Goal: Obtain resource: Download file/media

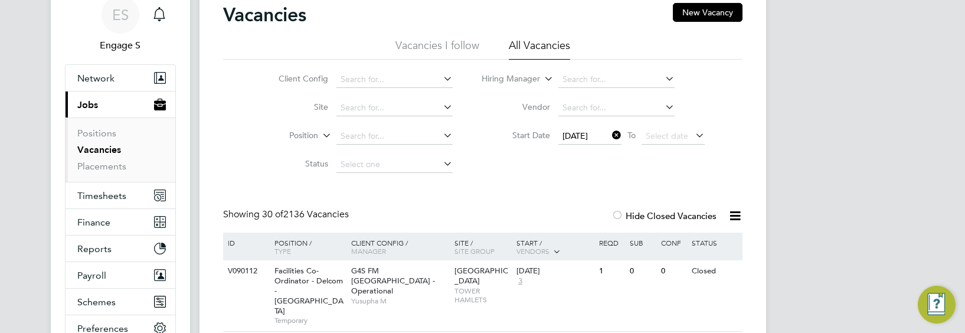
scroll to position [87, 0]
click at [730, 214] on icon at bounding box center [734, 215] width 15 height 15
click at [712, 242] on li "Download Vacancies Report" at bounding box center [680, 243] width 120 height 17
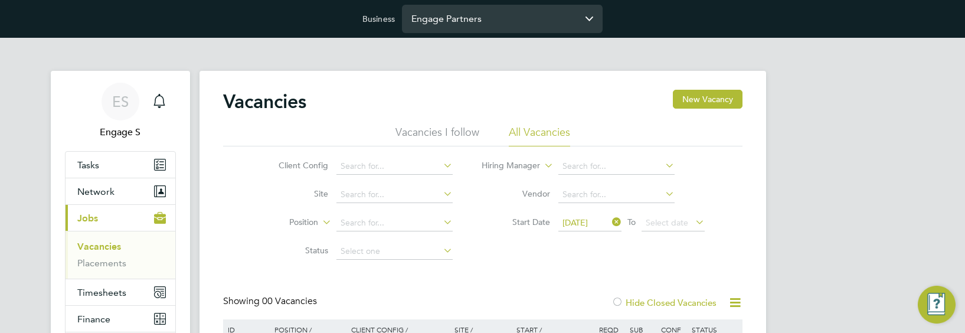
click at [488, 21] on input "Engage Partners" at bounding box center [502, 19] width 201 height 28
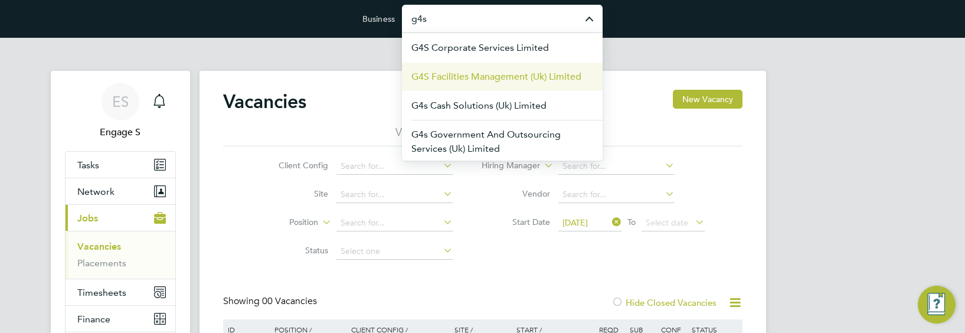
click at [480, 75] on span "G4S Facilities Management (Uk) Limited" at bounding box center [496, 77] width 170 height 14
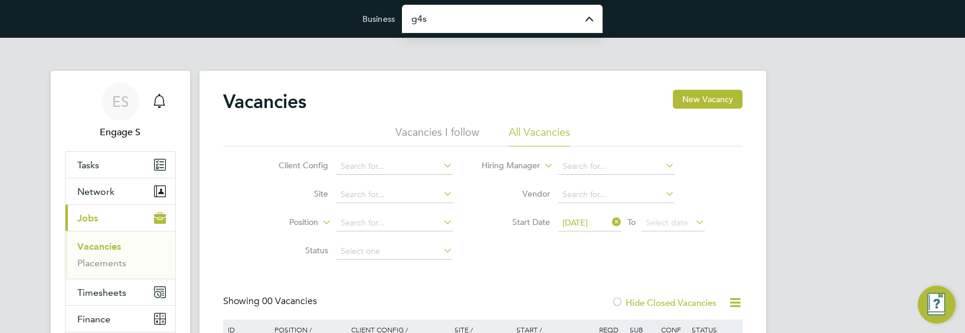
type input "G4S Facilities Management (Uk) Limited"
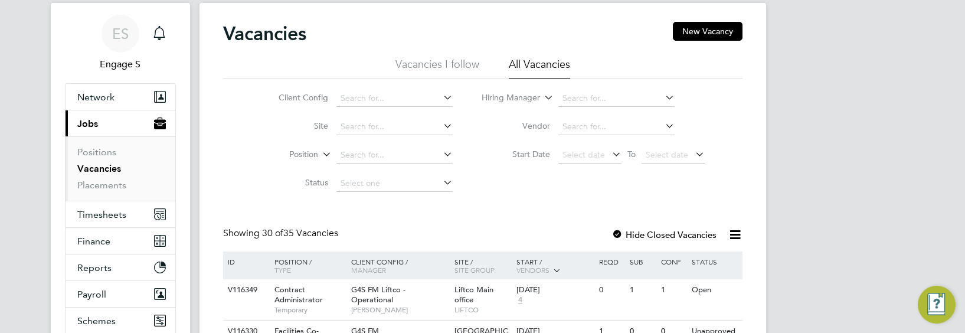
scroll to position [70, 0]
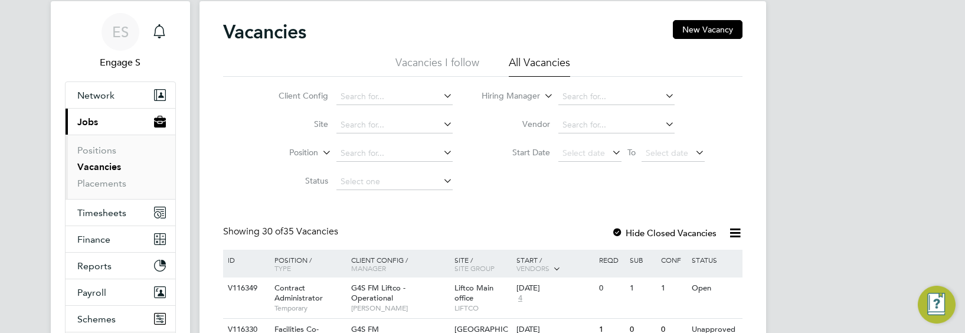
click at [733, 230] on icon at bounding box center [734, 232] width 15 height 15
click at [713, 258] on li "Download Vacancies Report" at bounding box center [680, 261] width 120 height 17
click at [619, 233] on div at bounding box center [617, 234] width 12 height 12
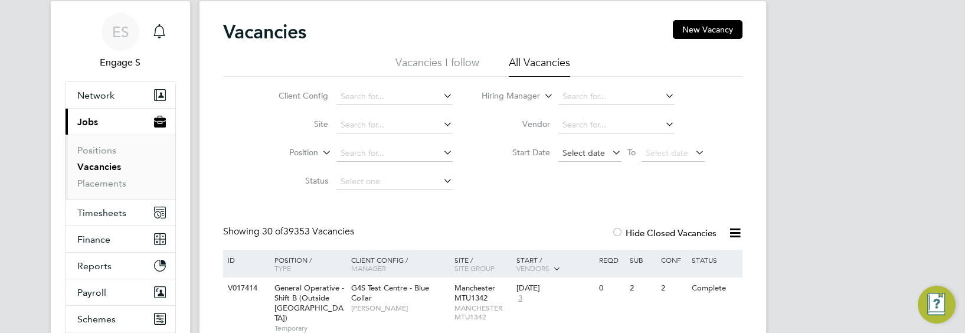
click at [589, 149] on span "Select date" at bounding box center [583, 152] width 42 height 11
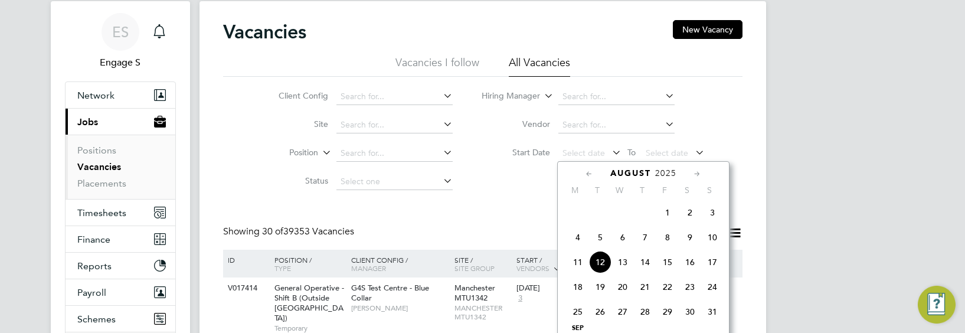
click at [580, 175] on div "August 2025" at bounding box center [642, 173] width 159 height 11
click at [583, 175] on icon at bounding box center [588, 174] width 11 height 13
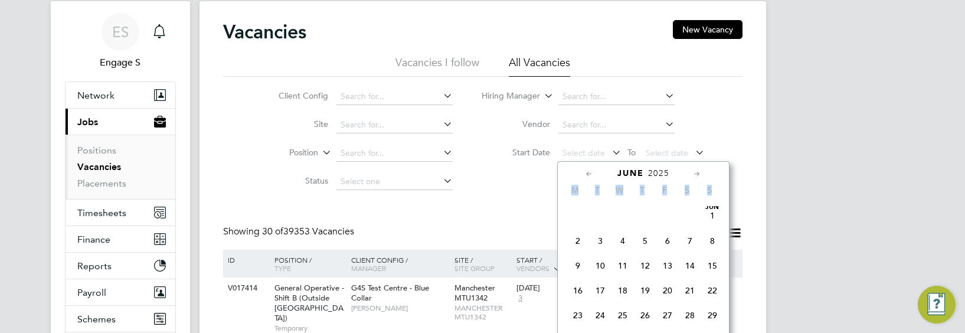
click at [583, 175] on icon at bounding box center [588, 174] width 11 height 13
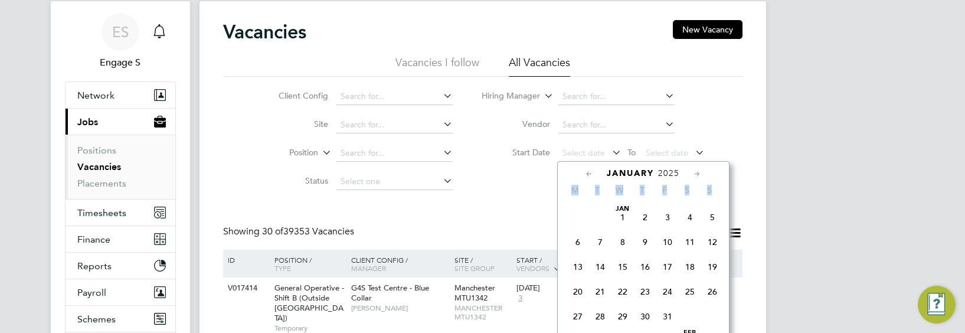
click at [583, 175] on icon at bounding box center [588, 174] width 11 height 13
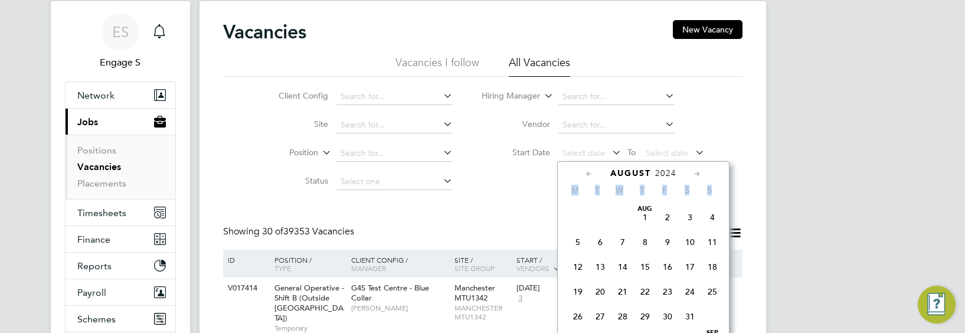
click at [583, 175] on icon at bounding box center [588, 174] width 11 height 13
click at [573, 216] on span "Jul 1" at bounding box center [577, 217] width 22 height 22
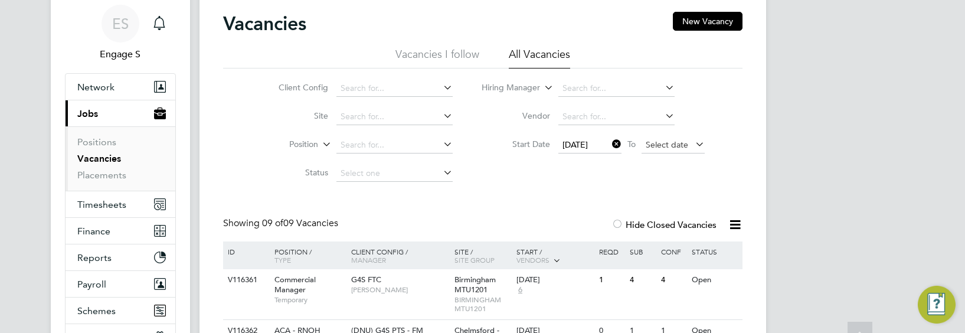
scroll to position [54, 0]
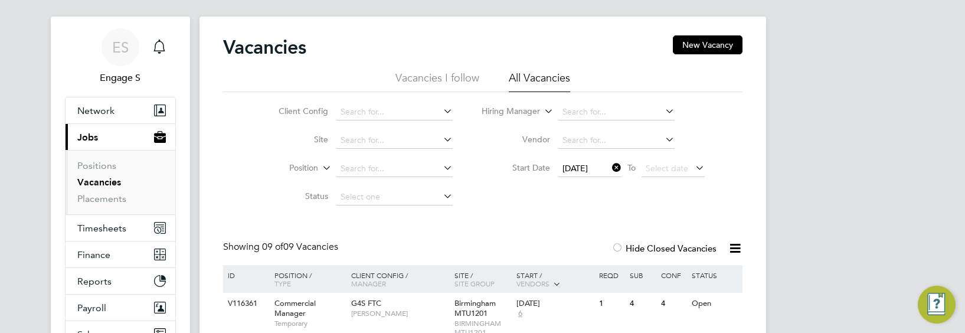
click at [609, 166] on icon at bounding box center [609, 167] width 0 height 17
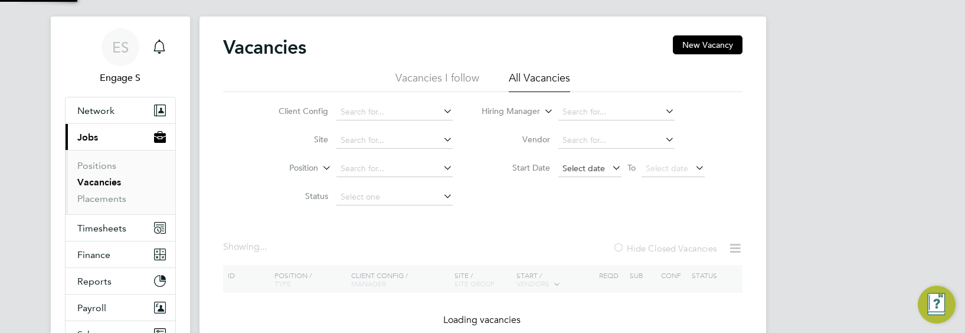
click at [588, 169] on span "Select date" at bounding box center [583, 168] width 42 height 11
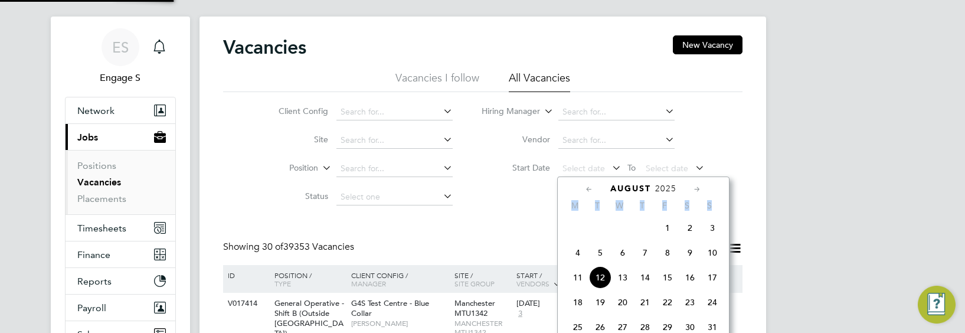
click at [588, 186] on icon at bounding box center [588, 189] width 11 height 13
click at [588, 187] on icon at bounding box center [588, 189] width 11 height 13
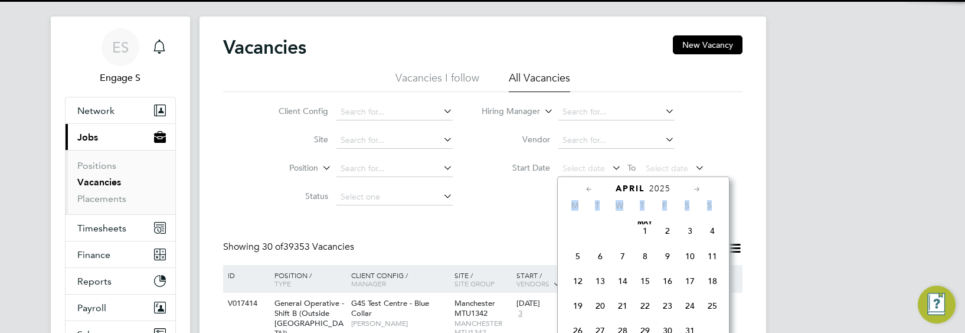
scroll to position [0, 0]
click at [588, 187] on icon at bounding box center [588, 189] width 11 height 13
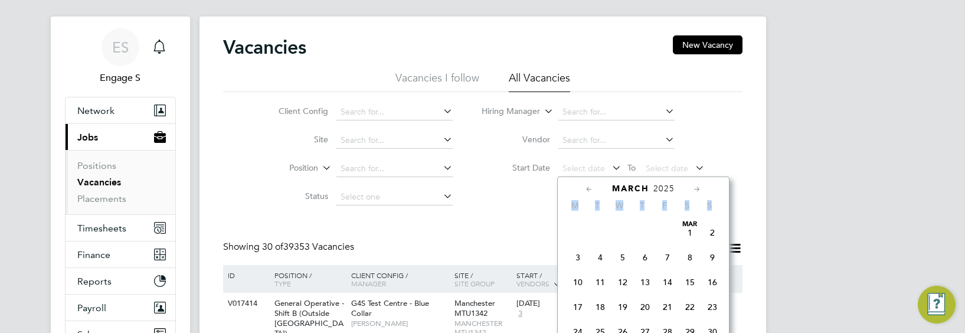
click at [588, 187] on icon at bounding box center [588, 189] width 11 height 13
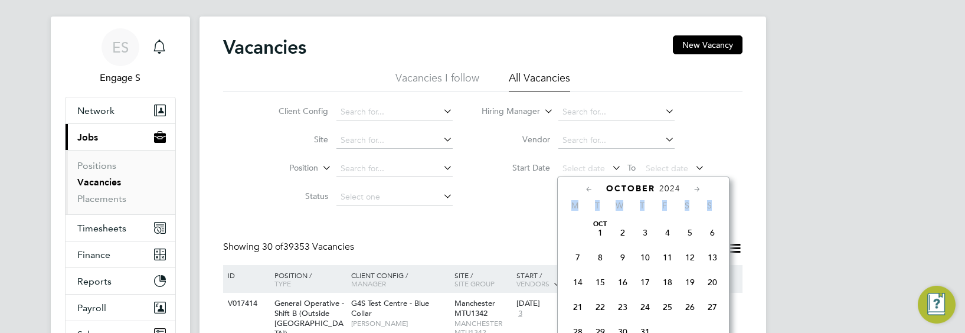
click at [588, 187] on icon at bounding box center [588, 189] width 11 height 13
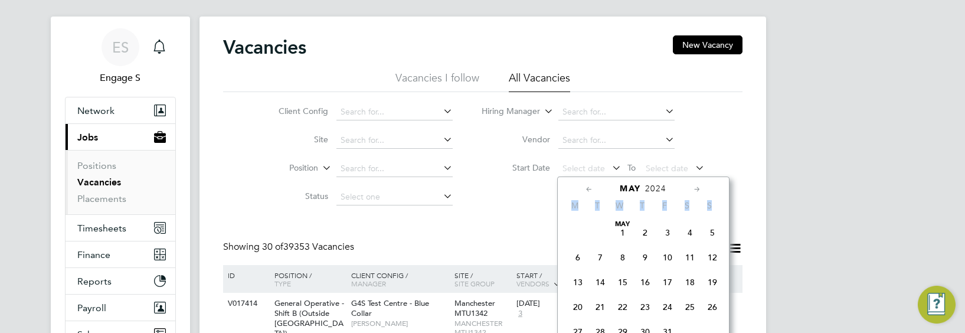
click at [588, 187] on icon at bounding box center [588, 189] width 11 height 13
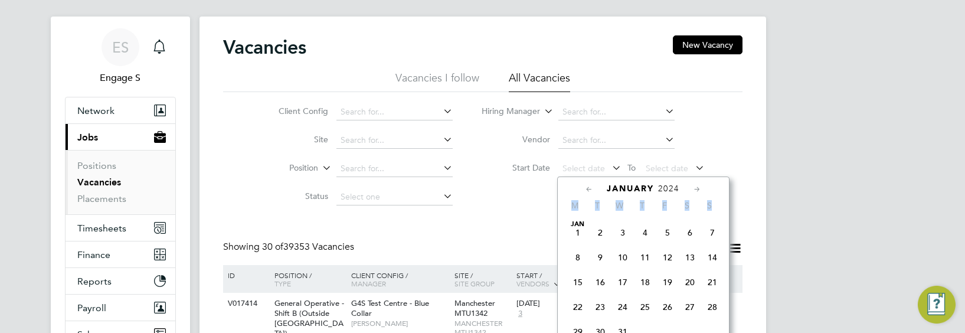
click at [588, 187] on icon at bounding box center [588, 189] width 11 height 13
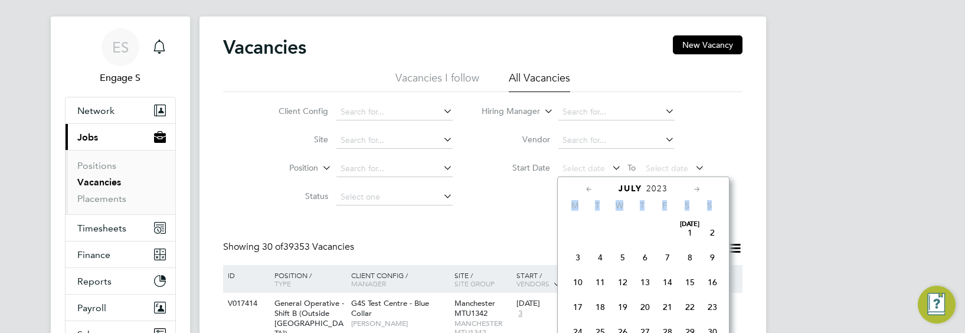
click at [588, 187] on icon at bounding box center [588, 189] width 11 height 13
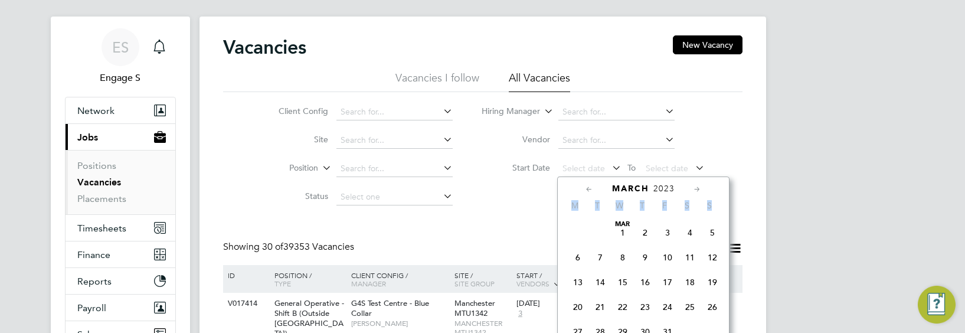
click at [588, 187] on icon at bounding box center [588, 189] width 11 height 13
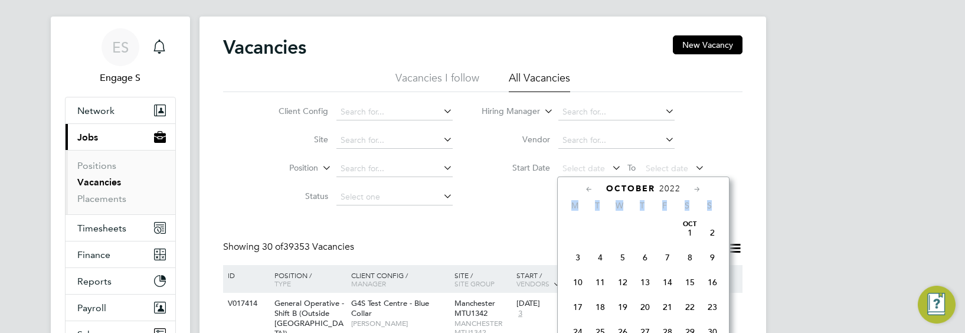
click at [588, 187] on icon at bounding box center [588, 189] width 11 height 13
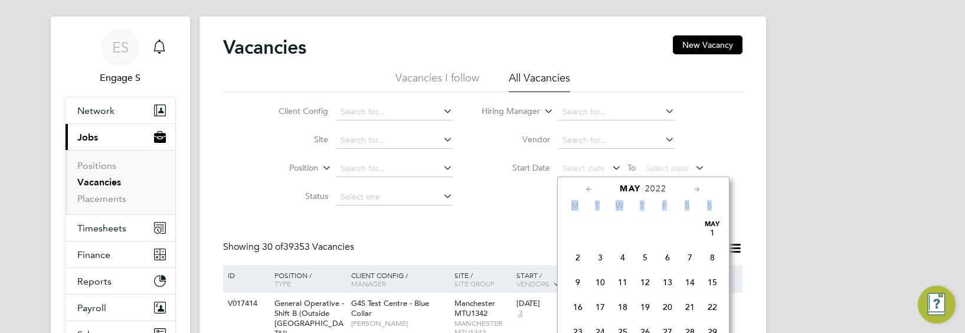
click at [588, 187] on icon at bounding box center [588, 189] width 11 height 13
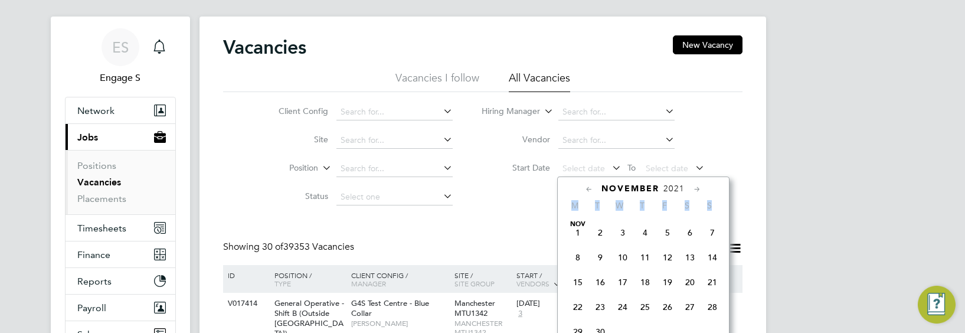
click at [588, 187] on icon at bounding box center [588, 189] width 11 height 13
click at [670, 232] on span "Oct 1" at bounding box center [667, 232] width 22 height 22
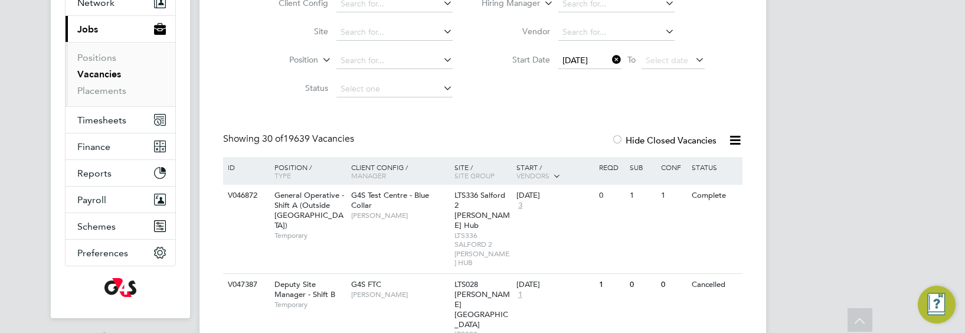
scroll to position [163, 0]
click at [588, 58] on span "01 Oct 2021" at bounding box center [574, 59] width 25 height 11
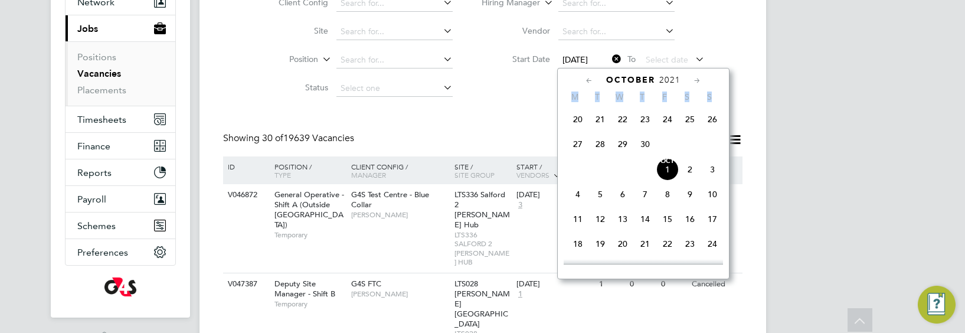
click at [694, 81] on icon at bounding box center [696, 80] width 11 height 13
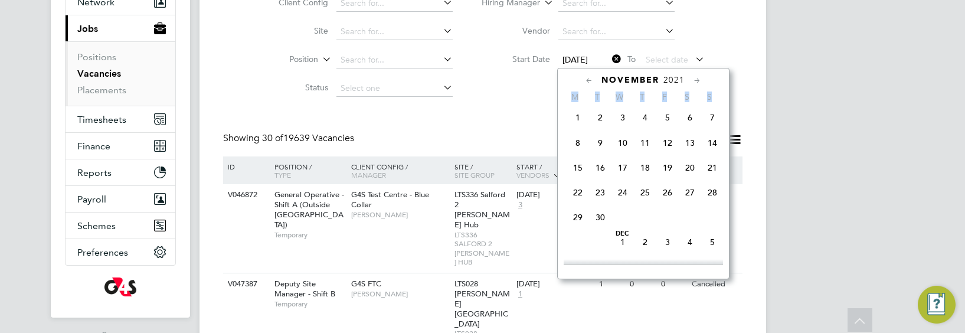
click at [694, 81] on icon at bounding box center [696, 80] width 11 height 13
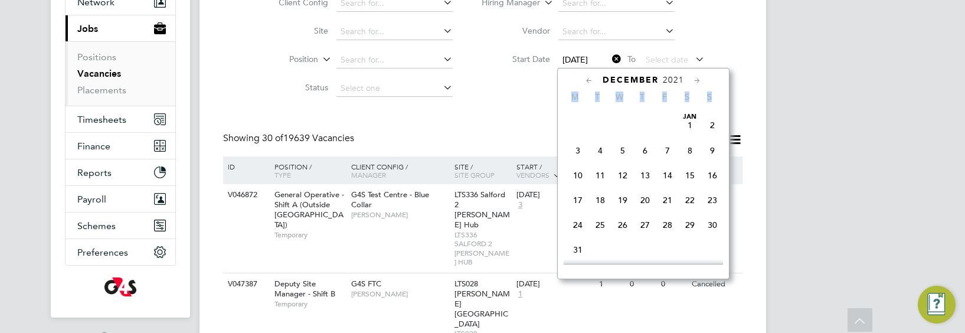
click at [694, 81] on icon at bounding box center [696, 80] width 11 height 13
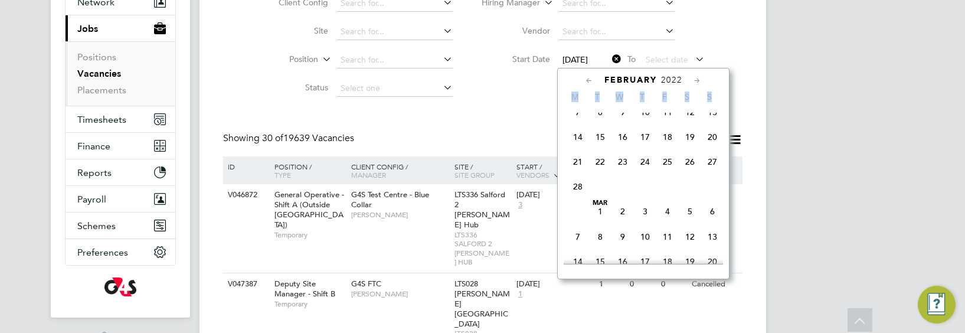
click at [694, 81] on icon at bounding box center [696, 80] width 11 height 13
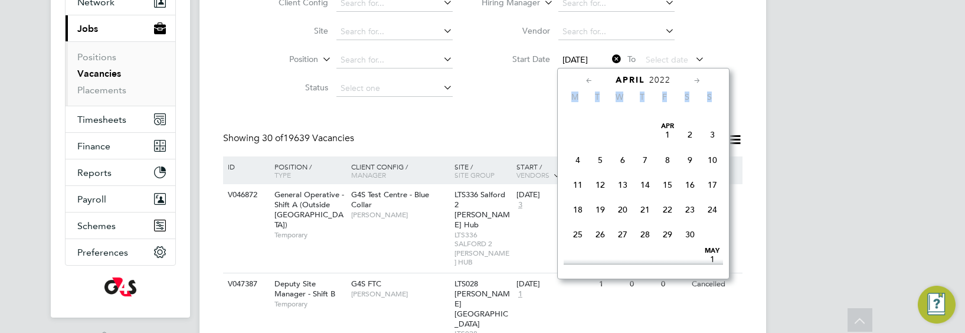
click at [694, 81] on icon at bounding box center [696, 80] width 11 height 13
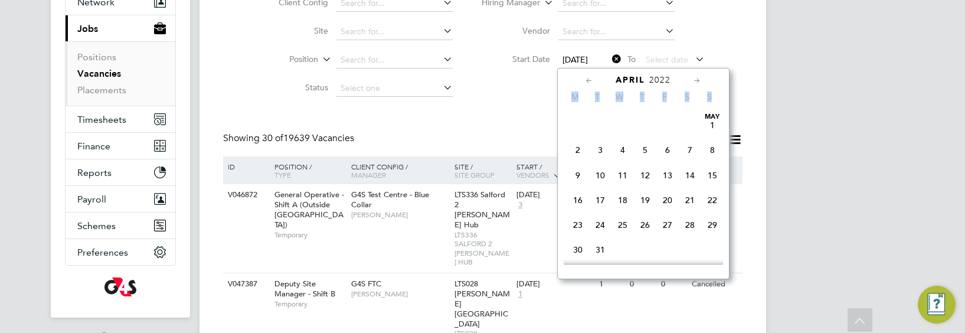
click at [694, 81] on icon at bounding box center [696, 80] width 11 height 13
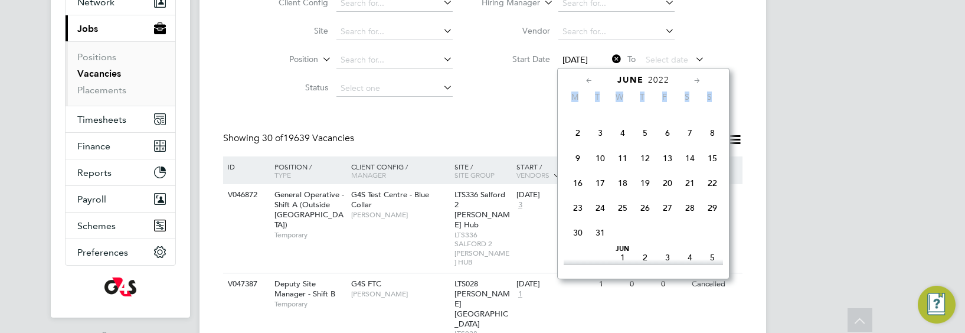
scroll to position [1436, 0]
click at [619, 126] on span "Jun" at bounding box center [622, 123] width 22 height 6
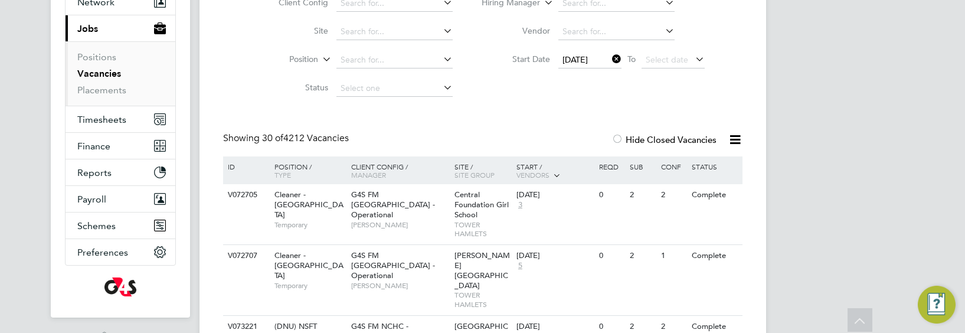
click at [732, 140] on icon at bounding box center [734, 139] width 15 height 15
click at [723, 163] on li "Download Vacancies Report" at bounding box center [680, 167] width 120 height 17
click at [736, 138] on icon at bounding box center [734, 139] width 15 height 15
click at [716, 166] on li "Download Vacancies Report" at bounding box center [680, 167] width 120 height 17
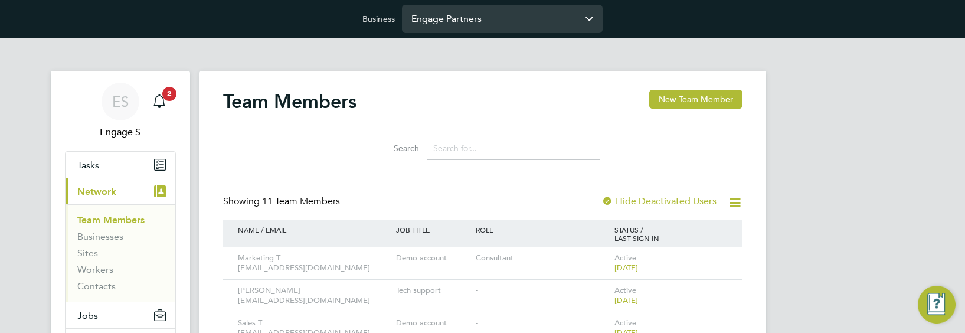
click at [512, 17] on input "Engage Partners" at bounding box center [502, 19] width 201 height 28
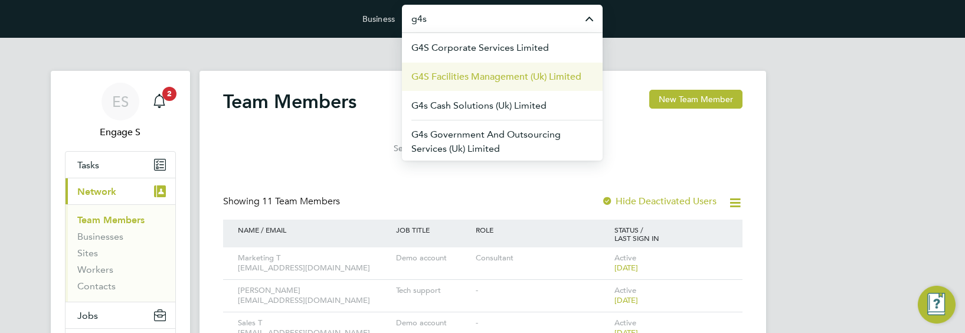
click at [509, 77] on span "G4S Facilities Management (Uk) Limited" at bounding box center [496, 77] width 170 height 14
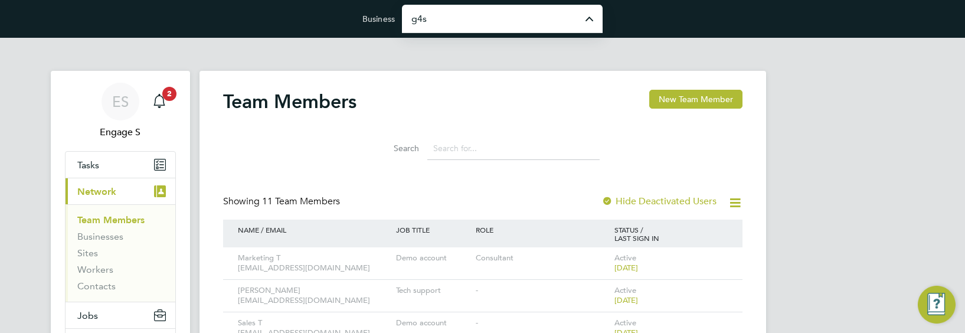
type input "G4S Facilities Management (Uk) Limited"
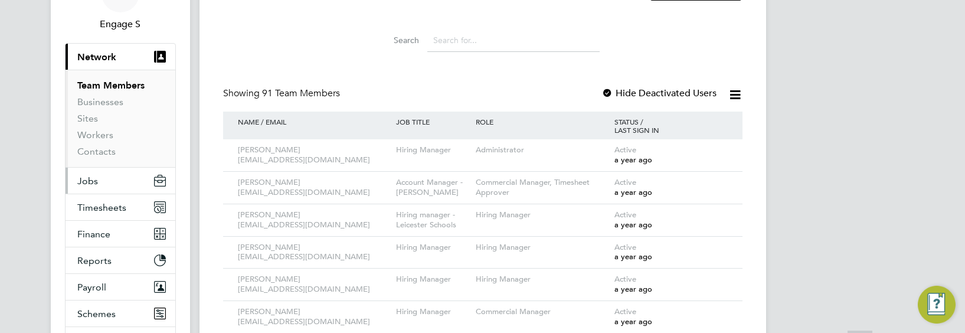
scroll to position [158, 0]
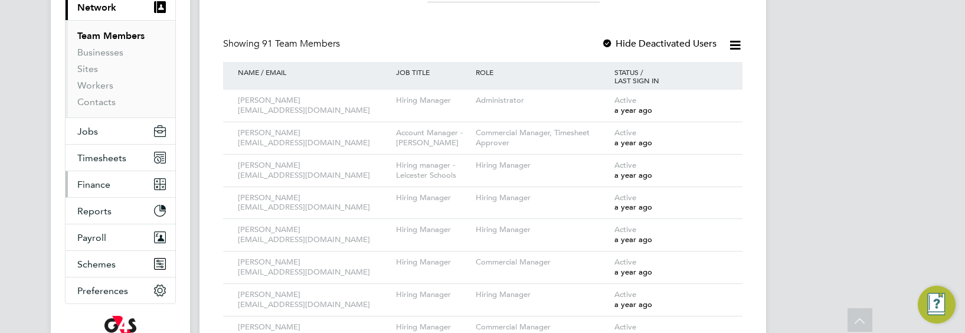
click at [111, 180] on button "Finance" at bounding box center [120, 184] width 110 height 26
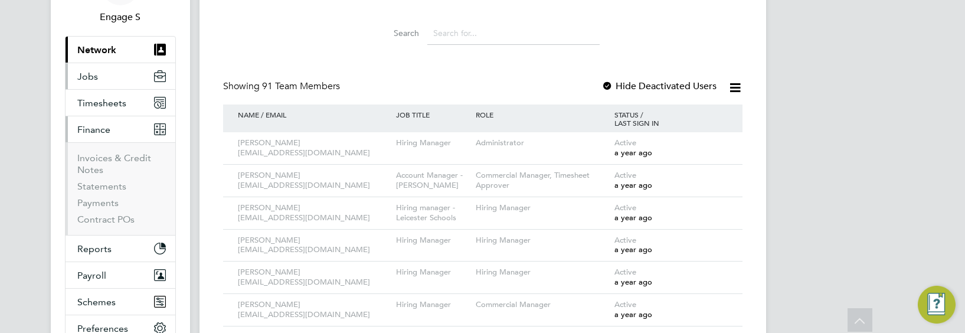
scroll to position [106, 0]
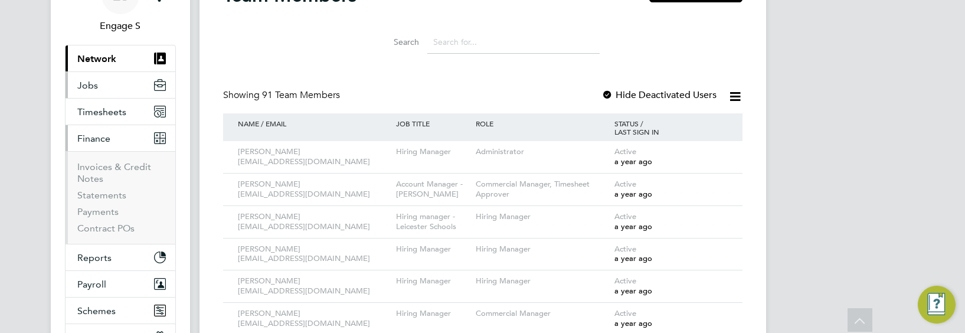
click at [104, 82] on button "Jobs" at bounding box center [120, 85] width 110 height 26
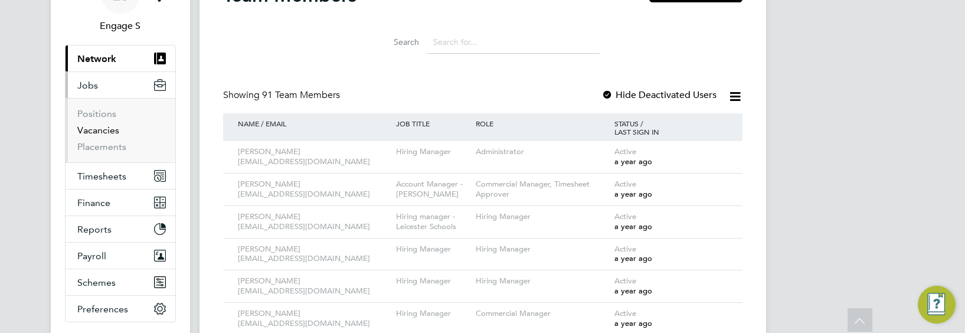
click at [101, 130] on link "Vacancies" at bounding box center [98, 129] width 42 height 11
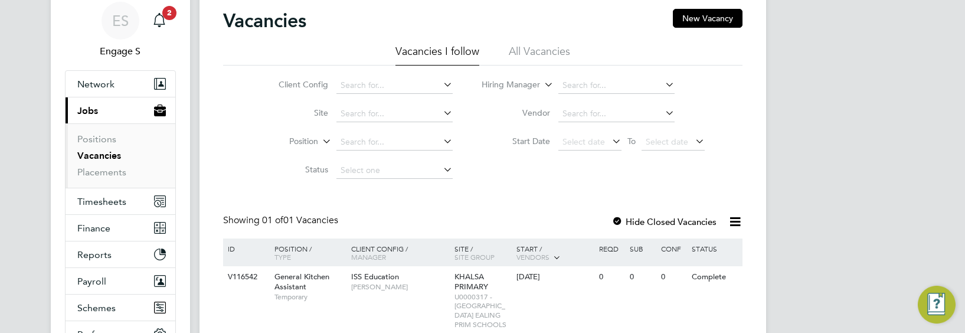
scroll to position [86, 0]
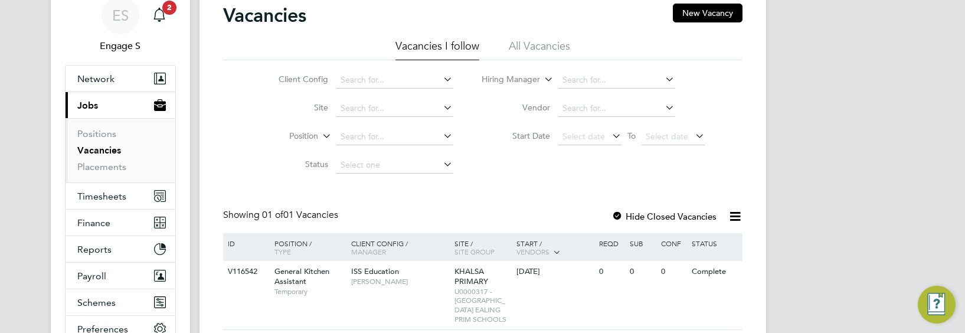
click at [555, 42] on li "All Vacancies" at bounding box center [539, 49] width 61 height 21
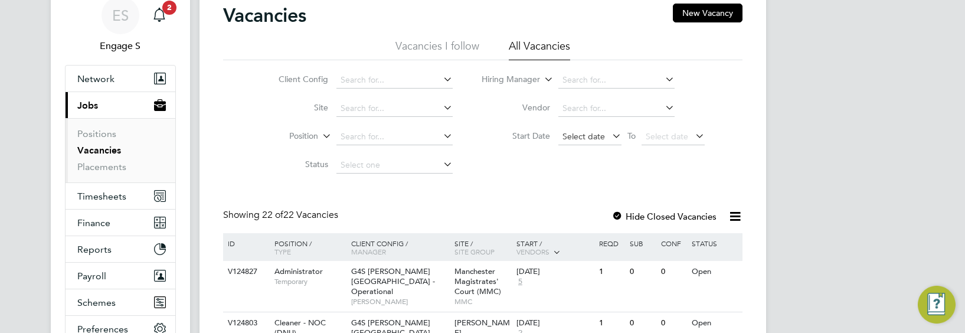
click at [563, 131] on span "Select date" at bounding box center [583, 136] width 42 height 11
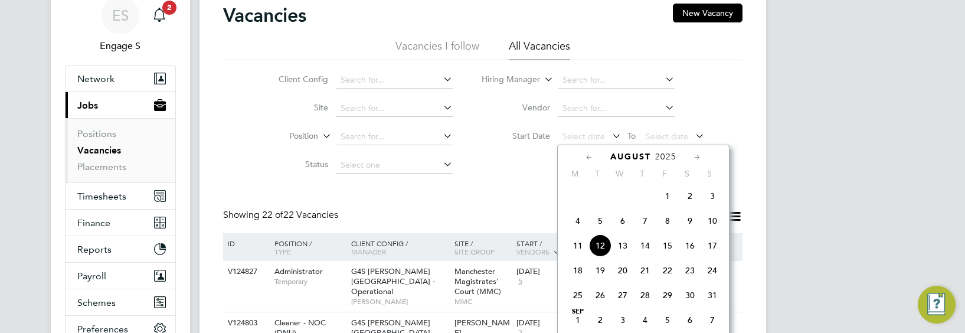
click at [588, 150] on div "August 2025 M T W T F S S May 1 2 3 4 5 6 7 8 9 10 11 12 13 14 15 16 17 18 19 2…" at bounding box center [643, 250] width 172 height 211
click at [587, 153] on icon at bounding box center [588, 157] width 11 height 13
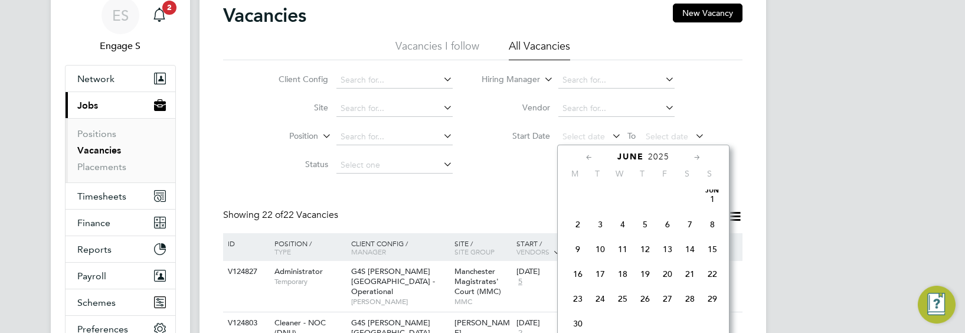
scroll to position [0, 0]
click at [587, 153] on icon at bounding box center [588, 157] width 11 height 13
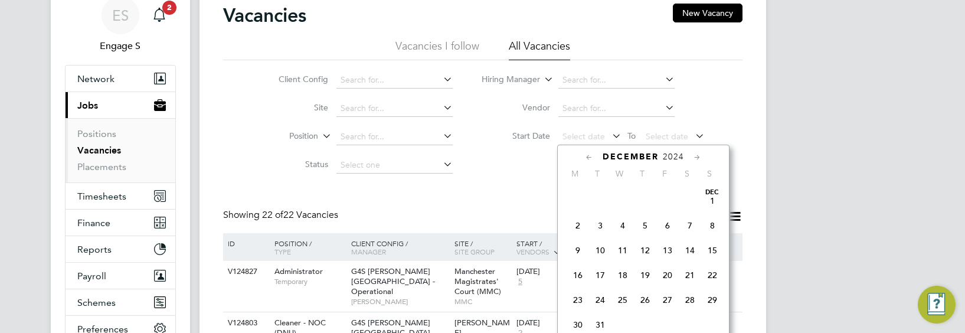
click at [587, 153] on icon at bounding box center [588, 157] width 11 height 13
click at [647, 196] on span "Aug 1" at bounding box center [645, 200] width 22 height 22
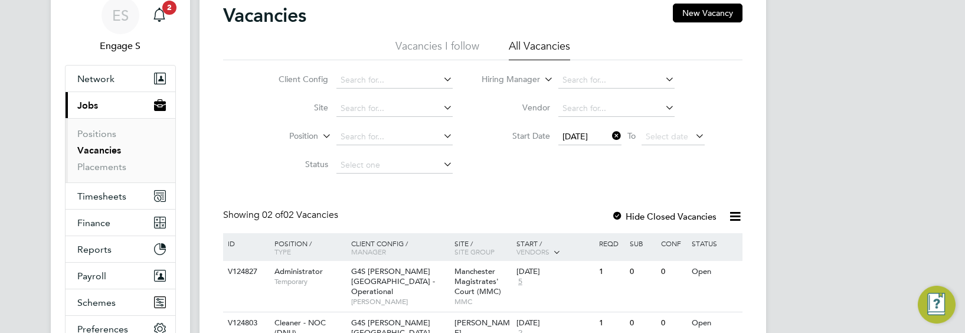
click at [609, 133] on icon at bounding box center [609, 135] width 0 height 17
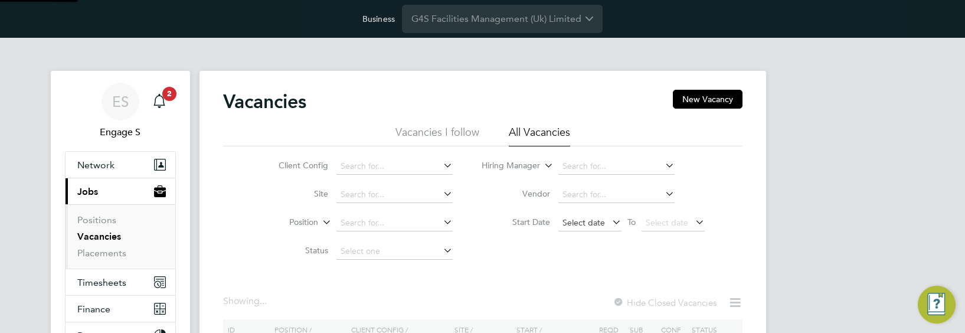
click at [577, 227] on span "Select date" at bounding box center [583, 222] width 42 height 11
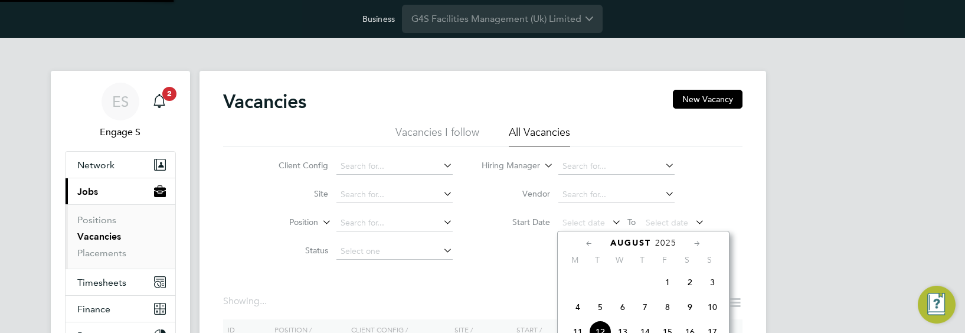
click at [590, 242] on icon at bounding box center [588, 243] width 11 height 13
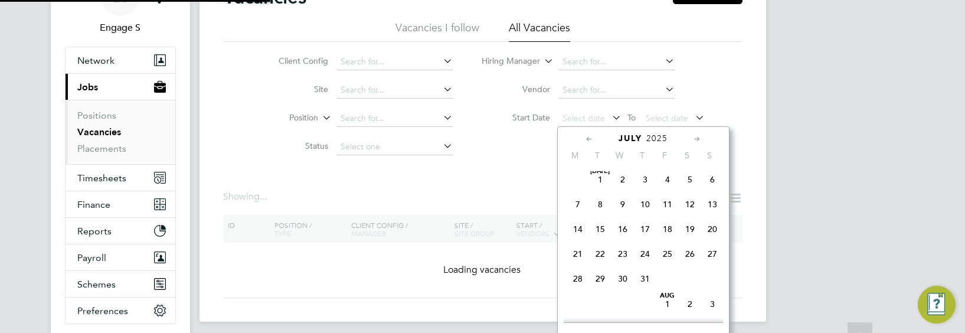
scroll to position [110, 0]
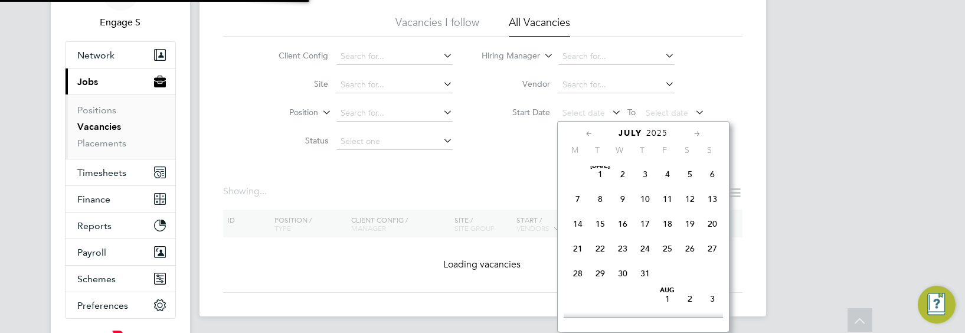
click at [586, 135] on icon at bounding box center [588, 133] width 11 height 13
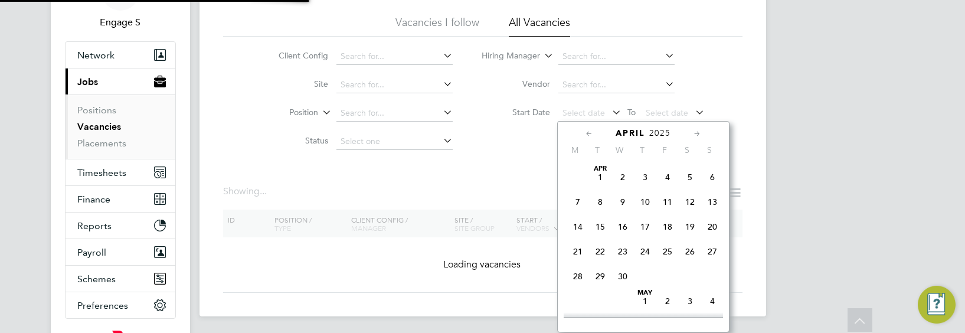
click at [586, 135] on icon at bounding box center [588, 133] width 11 height 13
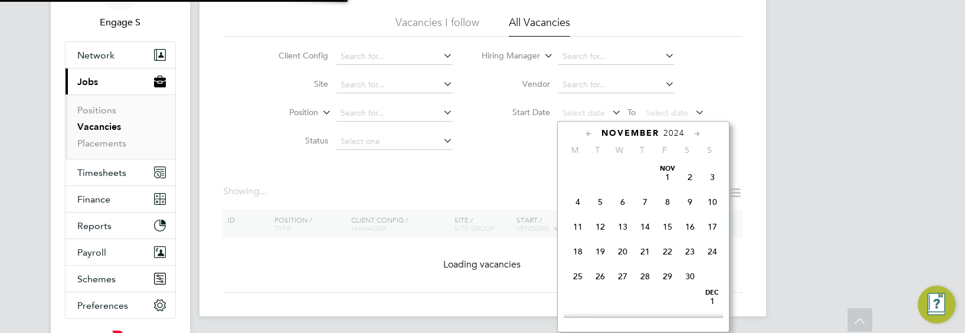
click at [586, 135] on icon at bounding box center [588, 133] width 11 height 13
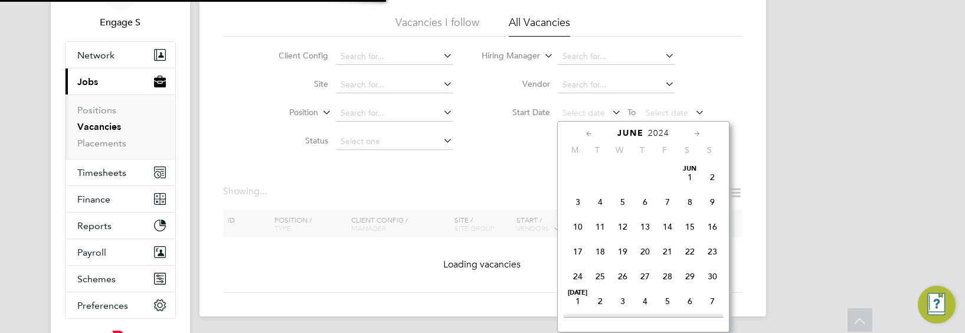
click at [586, 135] on icon at bounding box center [588, 133] width 11 height 13
click at [674, 178] on span "Mar 1" at bounding box center [667, 177] width 22 height 22
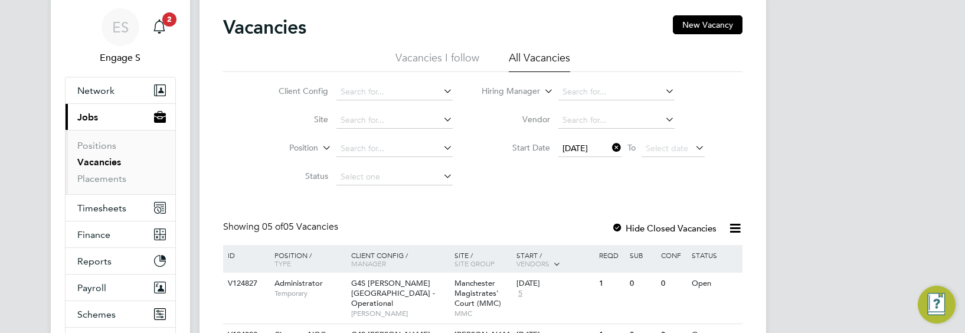
scroll to position [78, 0]
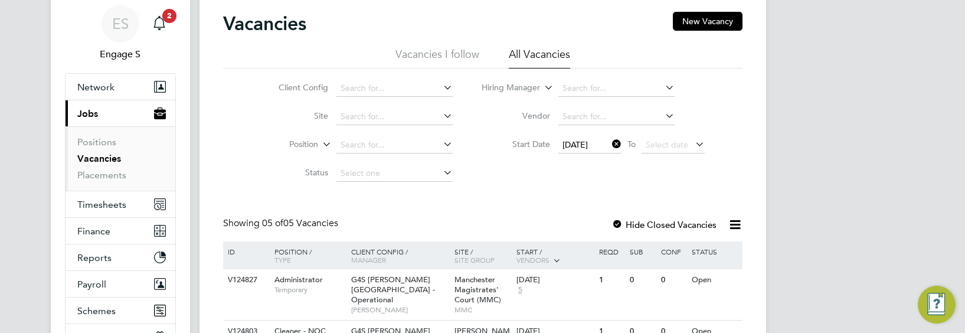
click at [579, 148] on span "01 Mar 2024" at bounding box center [574, 144] width 25 height 11
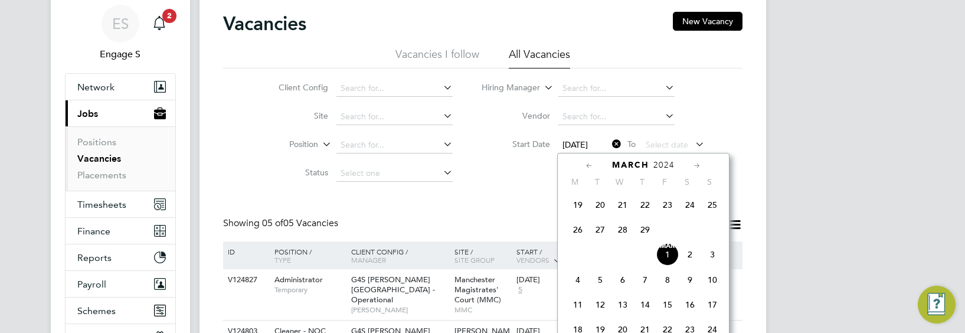
click at [587, 163] on icon at bounding box center [588, 165] width 11 height 13
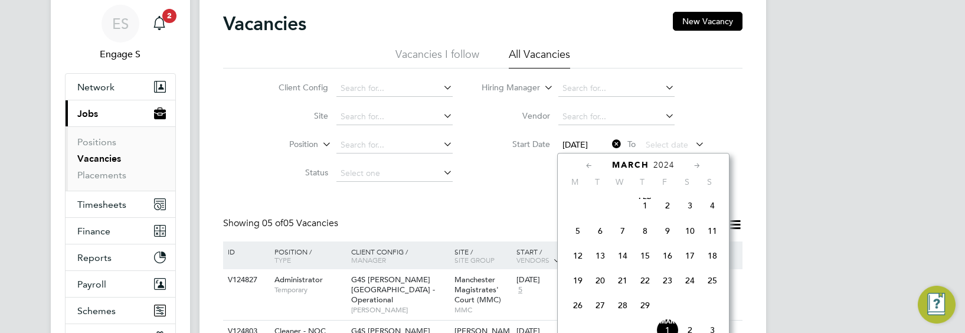
click at [587, 163] on icon at bounding box center [588, 165] width 11 height 13
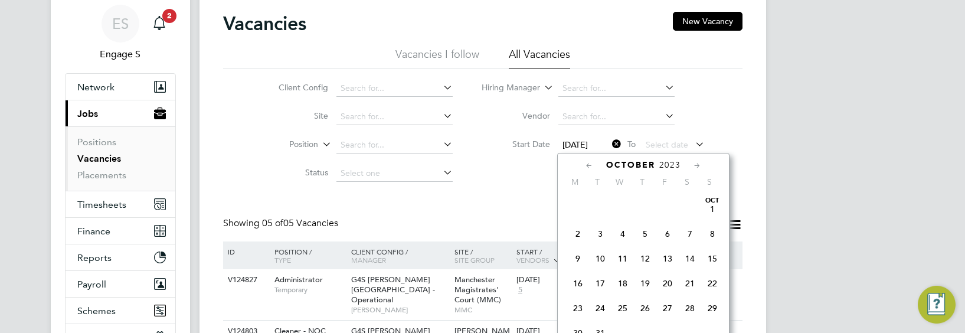
click at [587, 163] on icon at bounding box center [588, 165] width 11 height 13
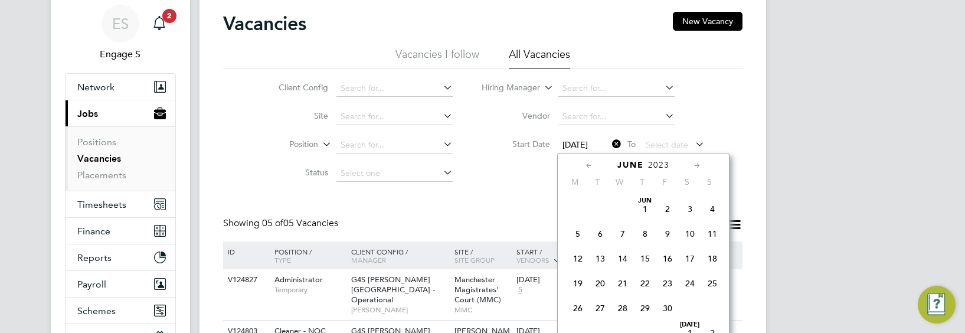
click at [587, 163] on icon at bounding box center [588, 165] width 11 height 13
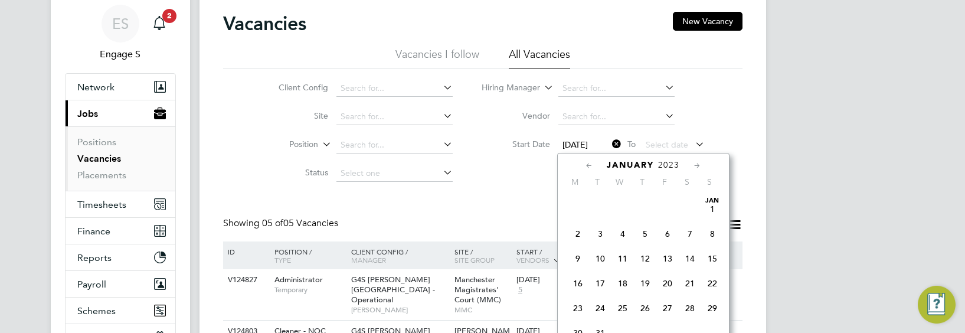
click at [587, 163] on icon at bounding box center [588, 165] width 11 height 13
click at [693, 203] on span "Oct" at bounding box center [689, 201] width 22 height 6
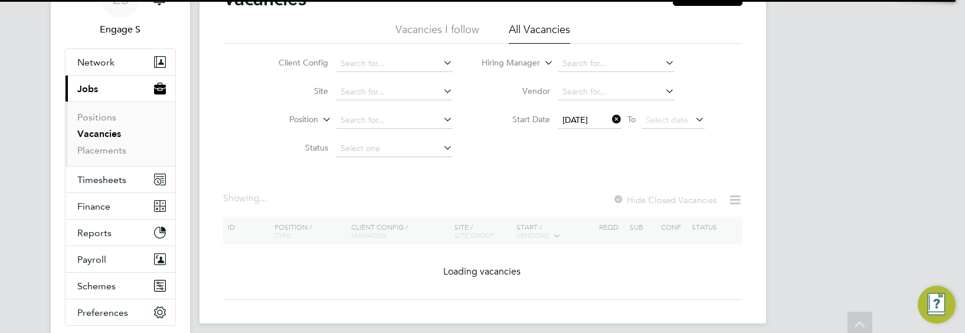
scroll to position [105, 0]
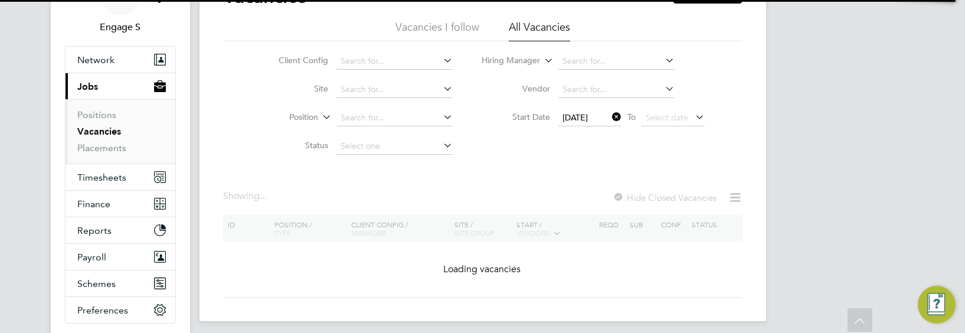
click at [609, 114] on icon at bounding box center [609, 117] width 0 height 17
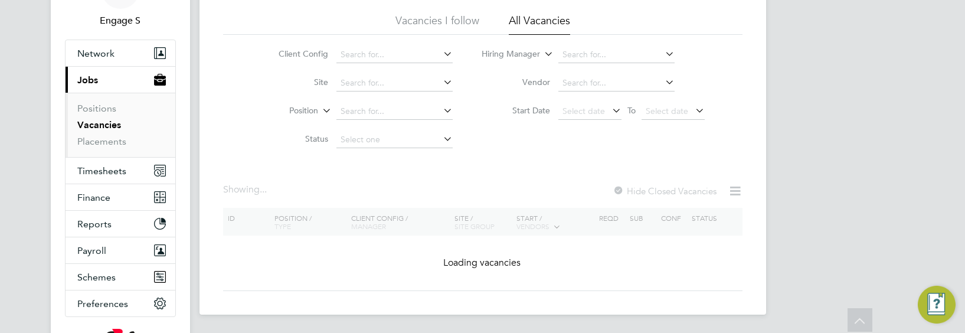
scroll to position [112, 0]
click at [346, 223] on div "Vacancies New Vacancy Vacancies I follow All Vacancies Client Config Site Posit…" at bounding box center [482, 134] width 519 height 313
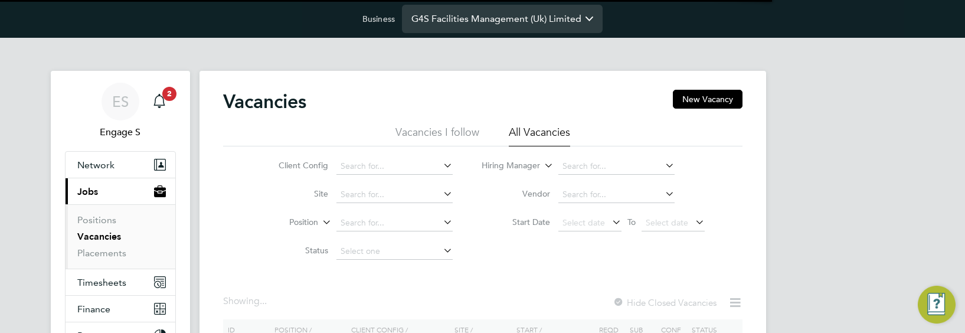
click at [519, 22] on input "G4S Facilities Management (Uk) Limited" at bounding box center [502, 19] width 201 height 28
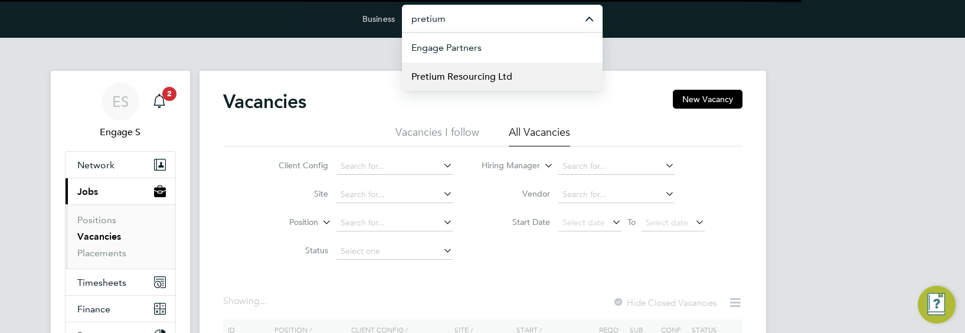
click at [522, 70] on li "Pretium Resourcing Ltd" at bounding box center [502, 76] width 201 height 29
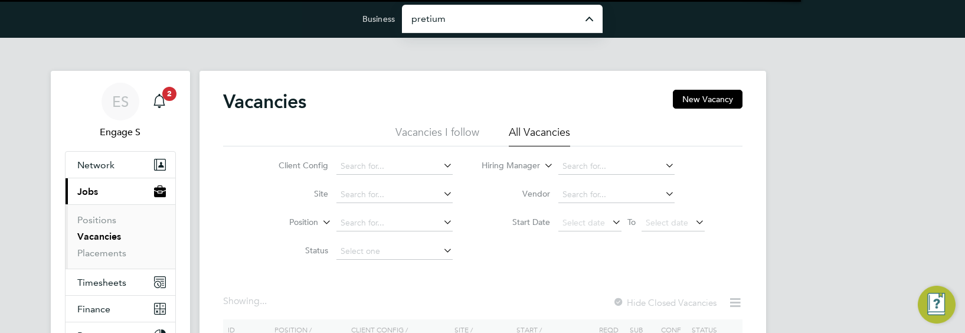
type input "Pretium Resourcing Ltd"
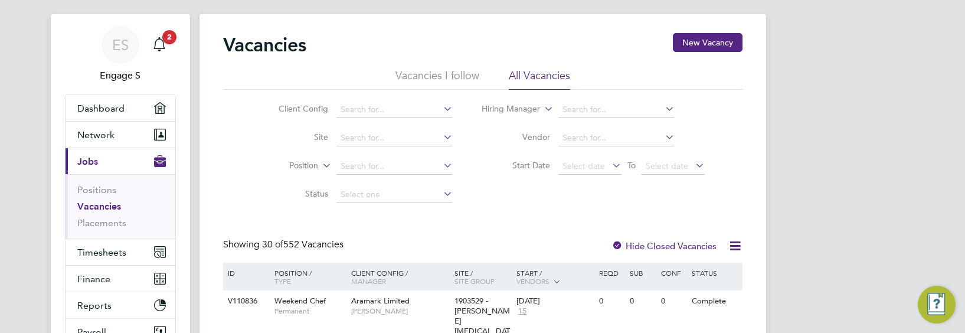
scroll to position [83, 0]
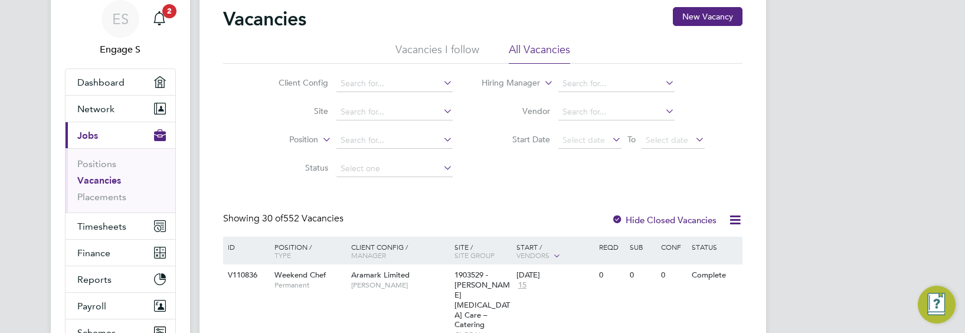
click at [733, 220] on icon at bounding box center [734, 219] width 15 height 15
click at [716, 244] on li "Download Vacancies Report" at bounding box center [680, 248] width 120 height 17
click at [733, 220] on icon at bounding box center [734, 219] width 15 height 15
click at [722, 243] on li "Download Vacancies Report" at bounding box center [680, 248] width 120 height 17
click at [166, 19] on div "Main navigation" at bounding box center [159, 19] width 24 height 24
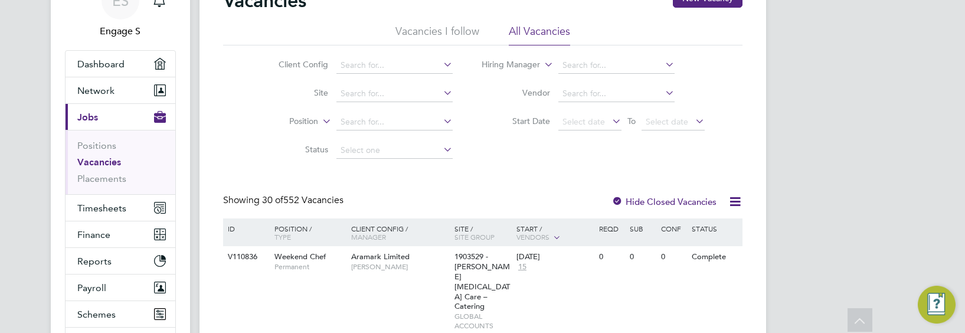
scroll to position [101, 0]
